Goal: Information Seeking & Learning: Learn about a topic

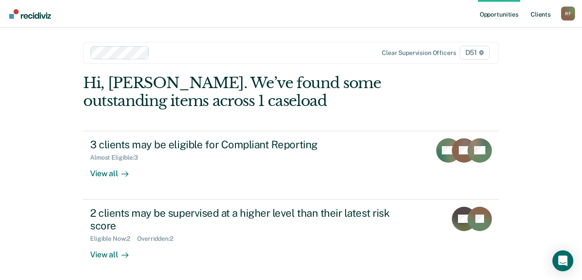
click at [541, 14] on link "Client s" at bounding box center [541, 14] width 24 height 28
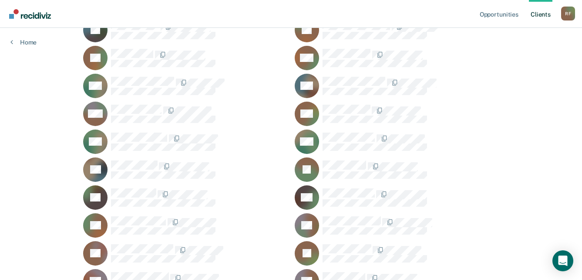
scroll to position [828, 0]
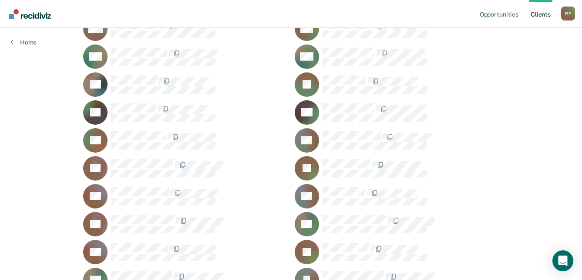
scroll to position [915, 0]
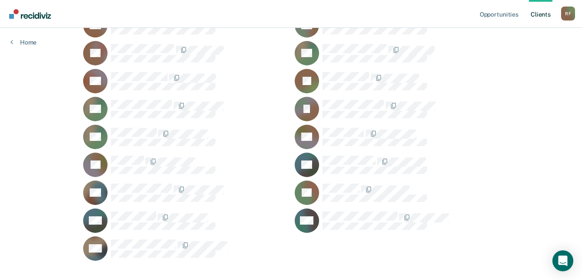
scroll to position [1082, 0]
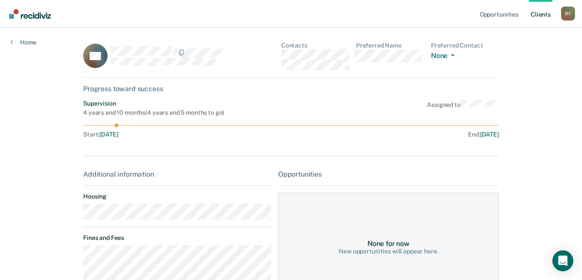
scroll to position [1082, 0]
